Goal: Check status: Check status

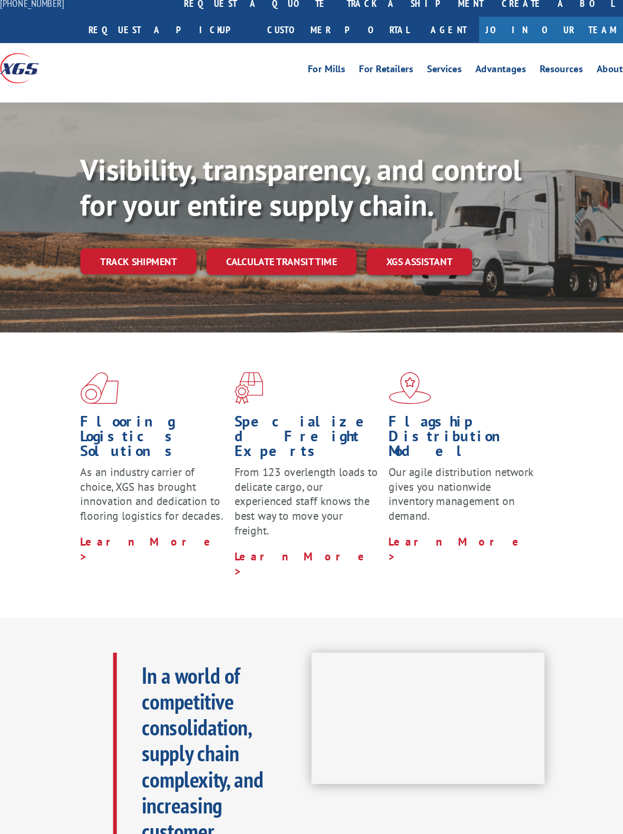
scroll to position [17, 0]
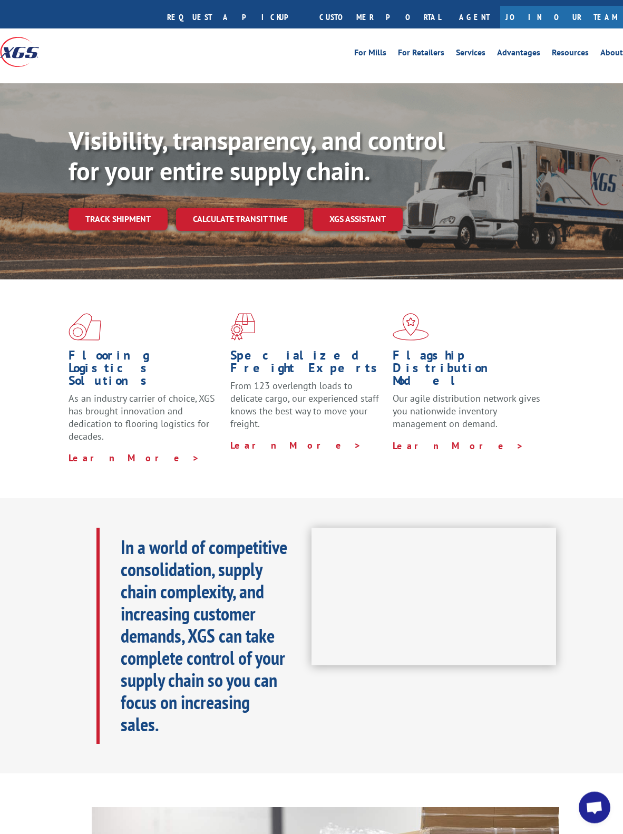
click at [138, 208] on link "Track shipment" at bounding box center [117, 219] width 99 height 22
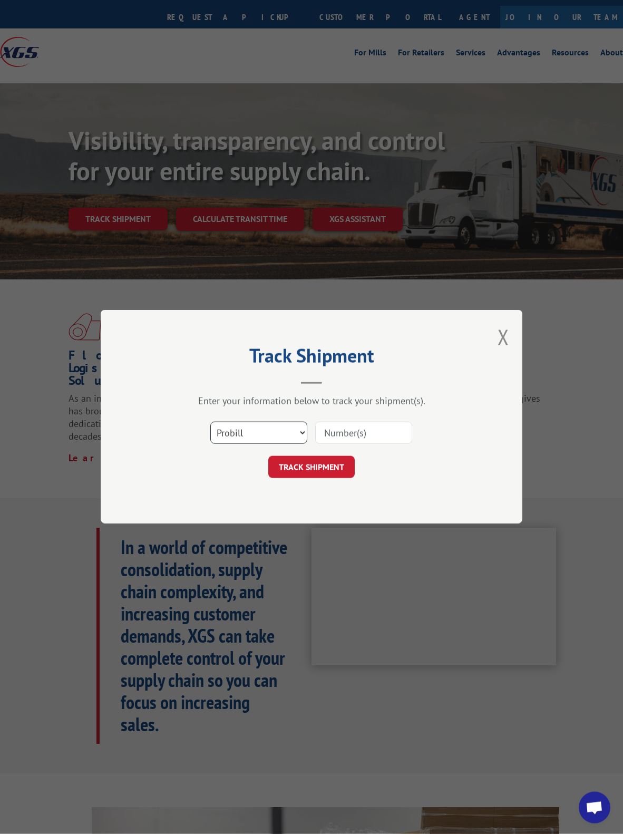
click at [293, 435] on select "Select category... Probill BOL PO" at bounding box center [258, 433] width 97 height 22
select select "bol"
click at [388, 433] on input at bounding box center [363, 433] width 97 height 22
type input "9625ak"
click at [328, 477] on button "TRACK SHIPMENT" at bounding box center [311, 467] width 86 height 22
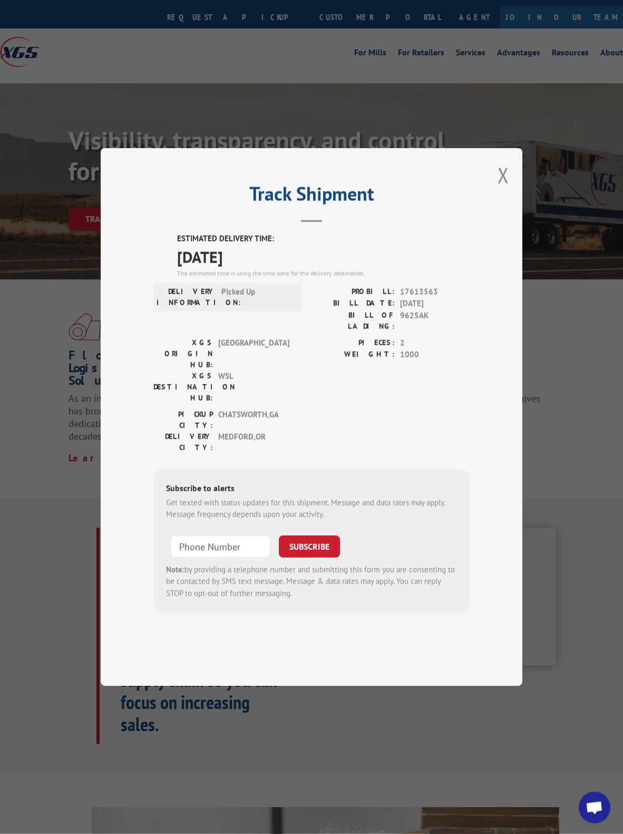
click at [506, 171] on button "Close modal" at bounding box center [503, 175] width 12 height 28
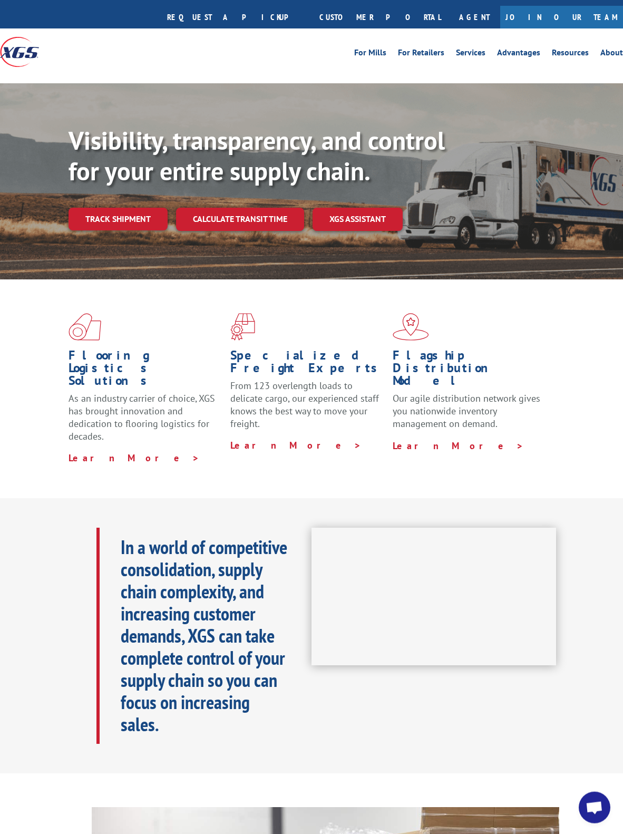
click at [126, 208] on link "Track shipment" at bounding box center [117, 219] width 99 height 22
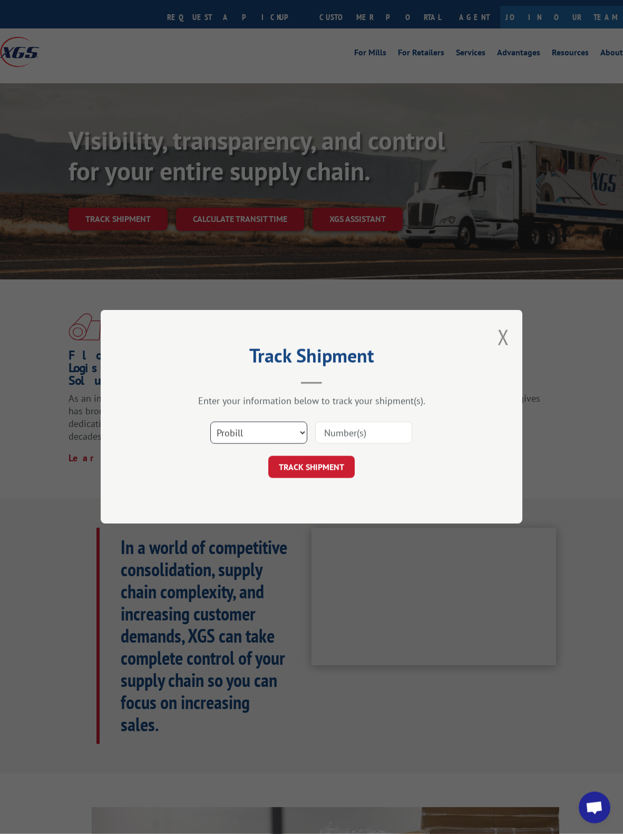
click at [305, 425] on select "Select category... Probill BOL PO" at bounding box center [258, 433] width 97 height 22
select select "bol"
click at [386, 429] on input at bounding box center [363, 433] width 97 height 22
type input "9825km"
click at [328, 464] on button "TRACK SHIPMENT" at bounding box center [311, 467] width 86 height 22
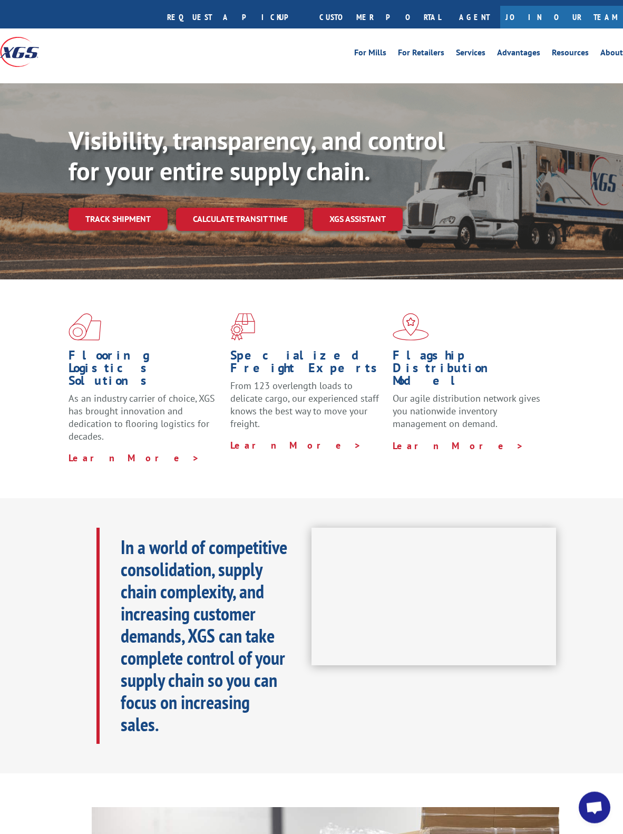
click at [142, 208] on link "Track shipment" at bounding box center [117, 219] width 99 height 22
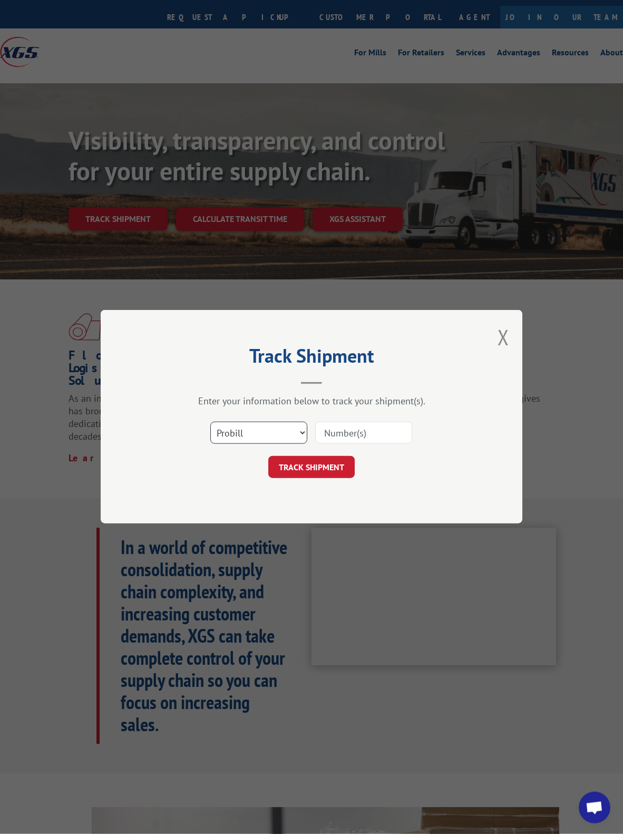
click at [282, 424] on select "Select category... Probill BOL PO" at bounding box center [258, 433] width 97 height 22
select select "bol"
click at [377, 433] on input at bounding box center [363, 433] width 97 height 22
type input "9825xm"
click at [328, 460] on button "TRACK SHIPMENT" at bounding box center [311, 467] width 86 height 22
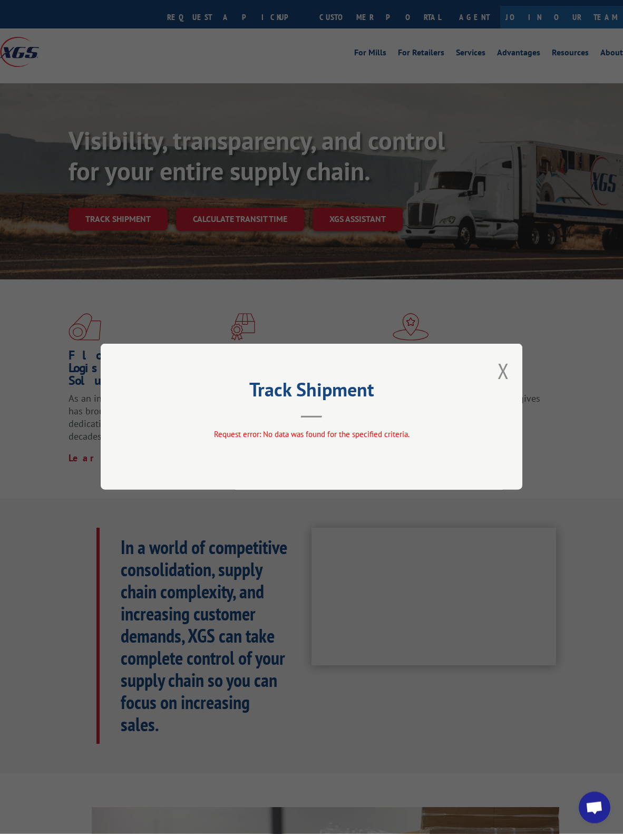
click at [506, 364] on button "Close modal" at bounding box center [503, 371] width 12 height 28
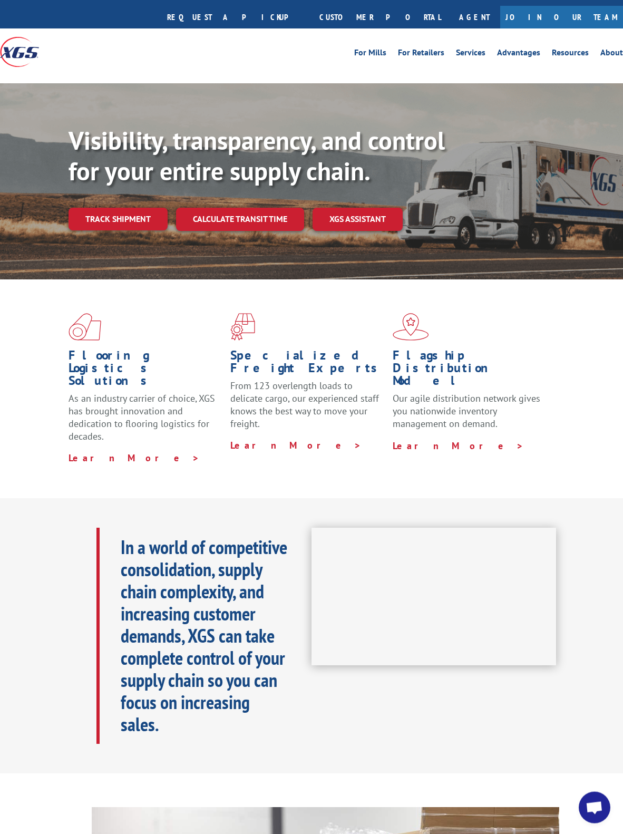
click at [140, 208] on link "Track shipment" at bounding box center [117, 219] width 99 height 22
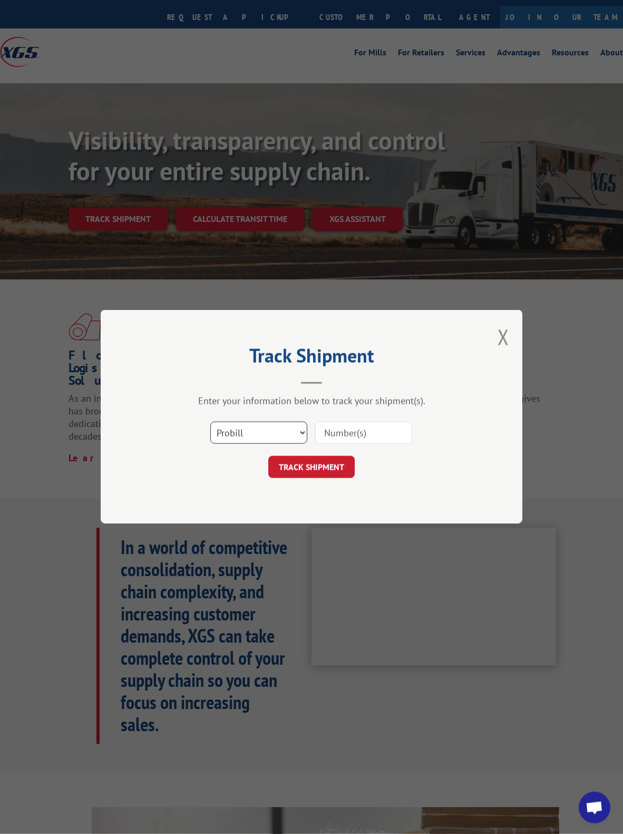
click at [270, 429] on select "Select category... Probill BOL PO" at bounding box center [258, 433] width 97 height 22
select select "bol"
click at [388, 433] on input at bounding box center [363, 433] width 97 height 22
type input "9825KM"
click at [328, 468] on button "TRACK SHIPMENT" at bounding box center [311, 467] width 86 height 22
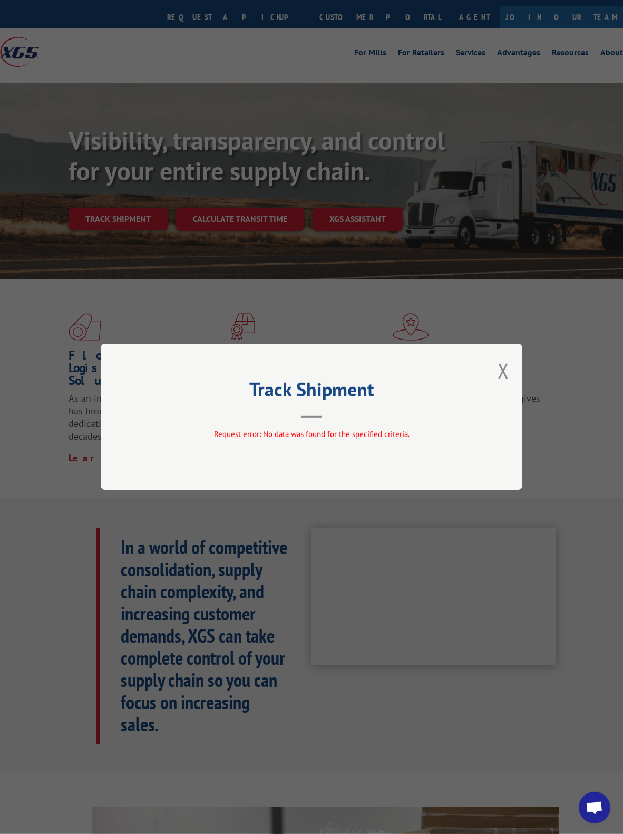
scroll to position [18, 0]
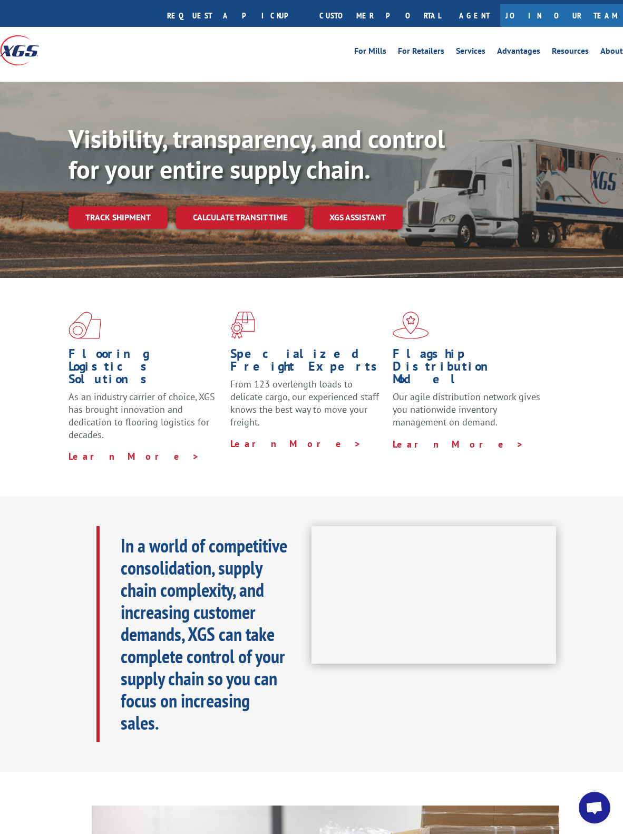
click at [142, 206] on link "Track shipment" at bounding box center [117, 217] width 99 height 22
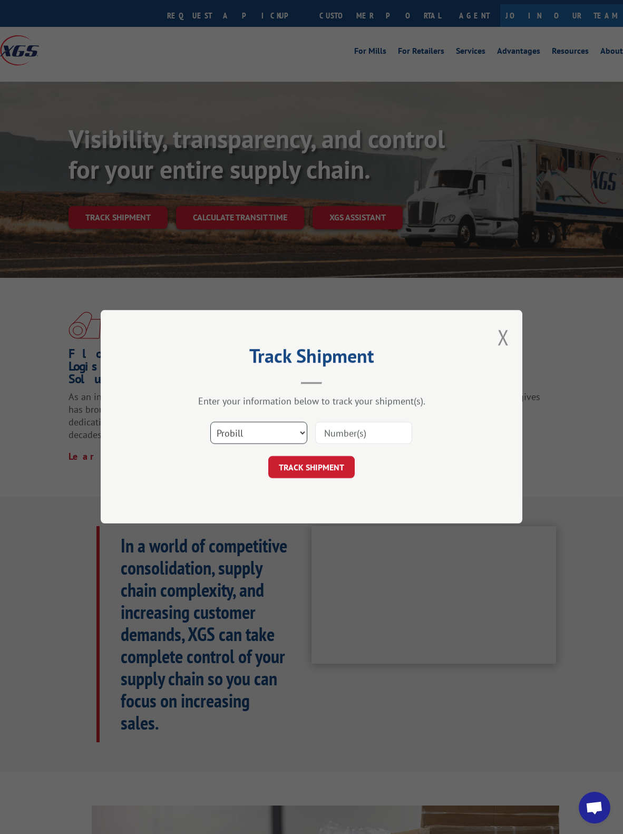
click at [288, 434] on select "Select category... Probill BOL PO" at bounding box center [258, 433] width 97 height 22
select select "bol"
click at [386, 432] on input at bounding box center [363, 433] width 97 height 22
type input "9825km"
click at [318, 472] on button "TRACK SHIPMENT" at bounding box center [311, 467] width 86 height 22
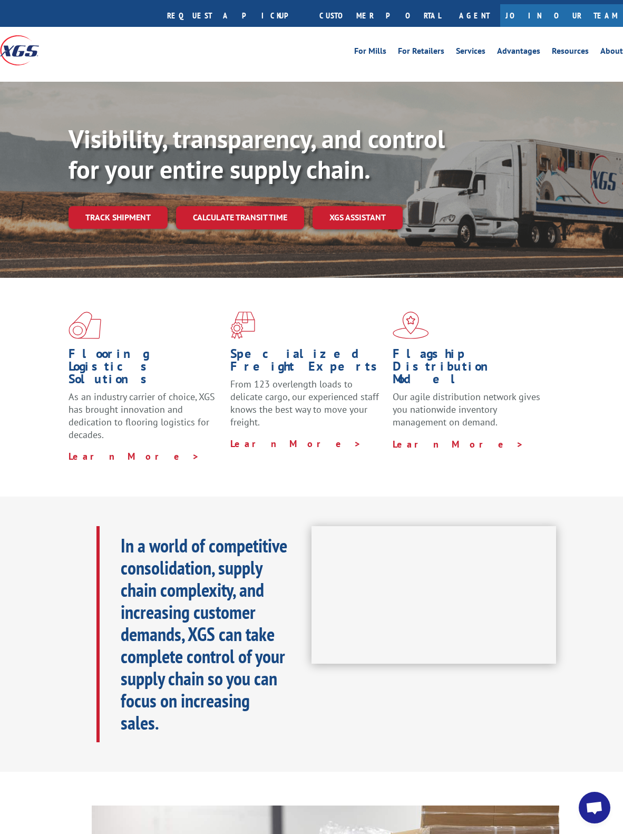
click at [124, 206] on link "Track shipment" at bounding box center [117, 217] width 99 height 22
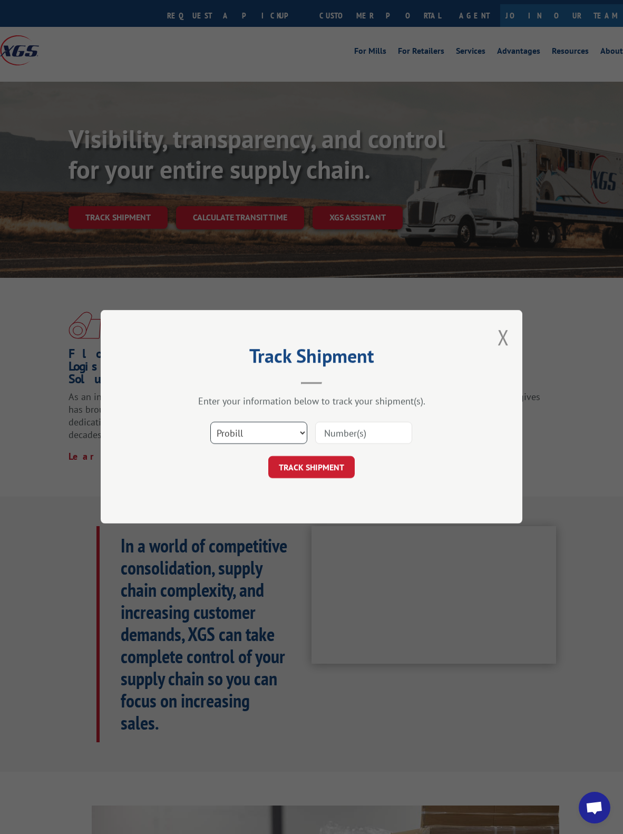
click at [285, 429] on select "Select category... Probill BOL PO" at bounding box center [258, 433] width 97 height 22
select select "bol"
click at [389, 433] on input at bounding box center [363, 433] width 97 height 22
type input "9825m"
click at [335, 457] on button "TRACK SHIPMENT" at bounding box center [311, 467] width 86 height 22
